Goal: Download file/media

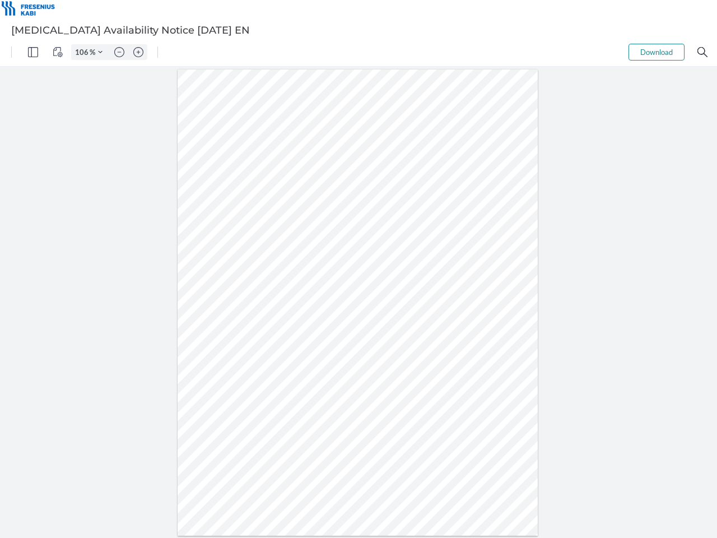
click at [33, 52] on img "Panel" at bounding box center [33, 52] width 10 height 10
click at [58, 52] on img "View Controls" at bounding box center [58, 52] width 10 height 10
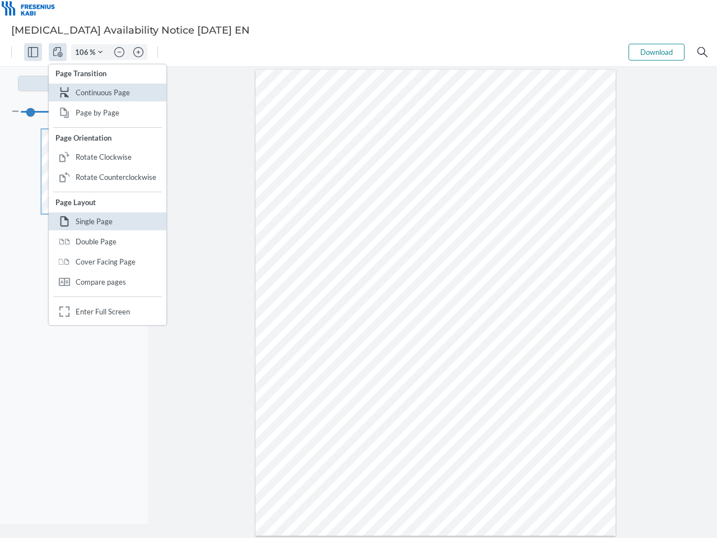
click at [83, 52] on input "106" at bounding box center [81, 52] width 18 height 10
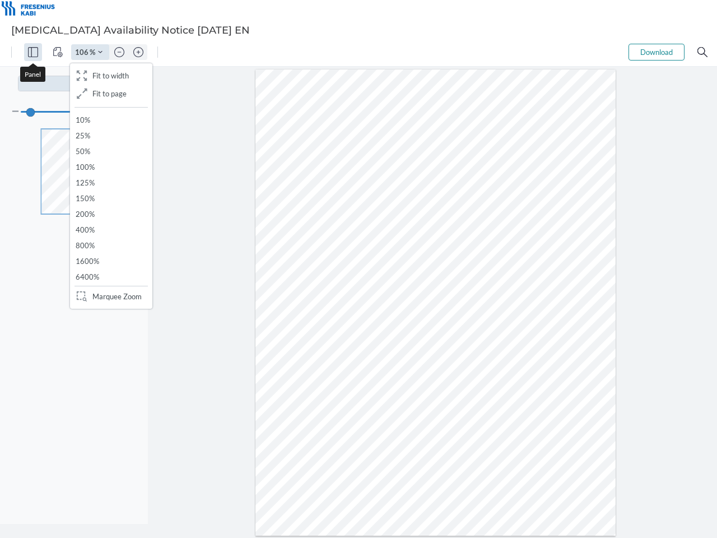
click at [100, 52] on img "Zoom Controls" at bounding box center [100, 52] width 4 height 4
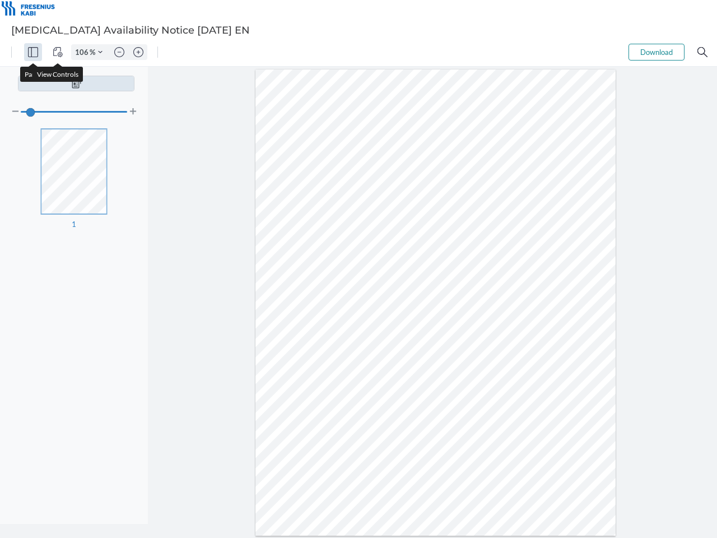
click at [119, 52] on img "Zoom out" at bounding box center [119, 52] width 10 height 10
click at [138, 52] on img "Zoom in" at bounding box center [138, 52] width 10 height 10
type input "106"
click at [656, 52] on button "Download" at bounding box center [656, 52] width 56 height 17
click at [702, 52] on img "Search" at bounding box center [702, 52] width 10 height 10
